Goal: Find specific page/section: Find specific page/section

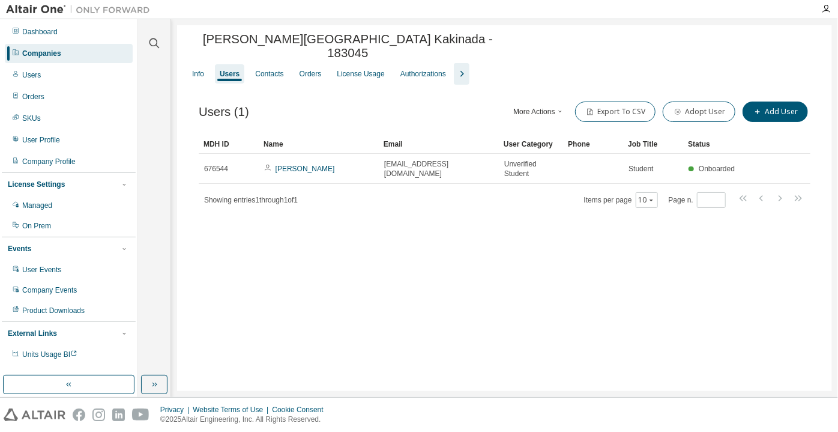
click at [593, 299] on div "[PERSON_NAME][GEOGRAPHIC_DATA] Kakinada - 183045 Clear Load Save Save As Field …" at bounding box center [504, 208] width 655 height 366
click at [37, 55] on div "Companies" at bounding box center [41, 54] width 39 height 10
